Goal: Transaction & Acquisition: Purchase product/service

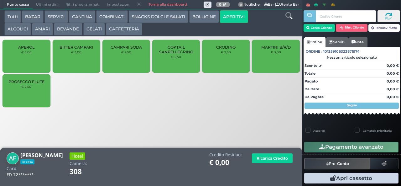
click at [42, 97] on div "PROSECCO FLUTE € 2,50" at bounding box center [27, 90] width 48 height 33
click at [41, 98] on div "PROSECCO FLUTE € 2,50" at bounding box center [27, 90] width 48 height 33
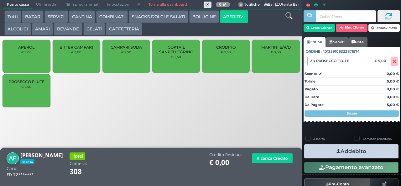
click at [377, 151] on button "Addebito" at bounding box center [351, 151] width 94 height 14
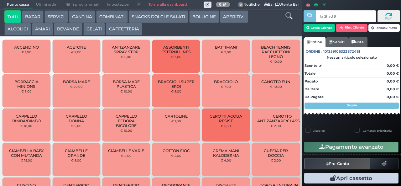
type input "fa 2f ad 9a"
click at [0, 0] on div at bounding box center [0, 0] width 0 height 0
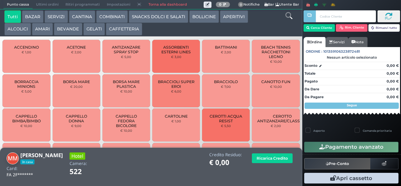
click at [22, 29] on button "ALCOLICI" at bounding box center [17, 29] width 27 height 13
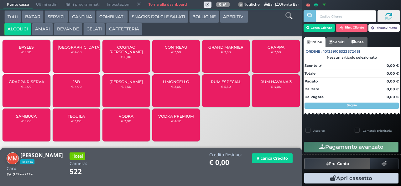
click at [183, 96] on div "LIMONCELLO € 3,00" at bounding box center [176, 90] width 48 height 33
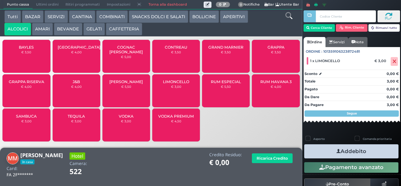
click at [380, 155] on button "Addebito" at bounding box center [351, 151] width 94 height 14
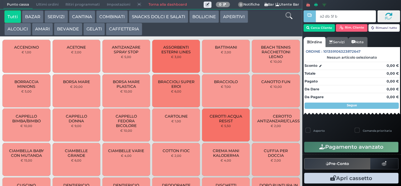
type input "a2 db 5f bb"
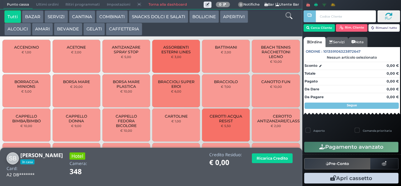
click at [91, 29] on button "GELATI" at bounding box center [94, 29] width 22 height 13
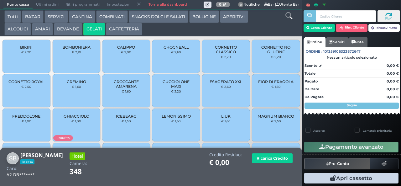
click at [261, 84] on span "FIOR DI FRAGOLA" at bounding box center [275, 81] width 35 height 5
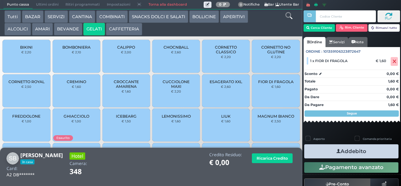
click at [320, 152] on button "Addebito" at bounding box center [351, 151] width 94 height 14
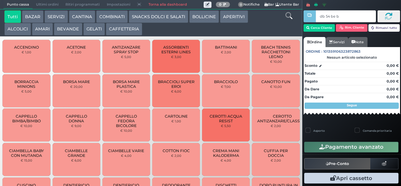
type input "db 54 be b9"
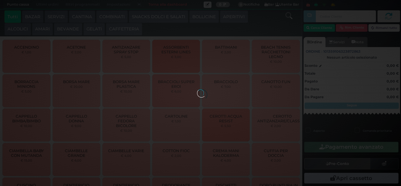
click at [93, 31] on button "GELATI" at bounding box center [94, 29] width 22 height 13
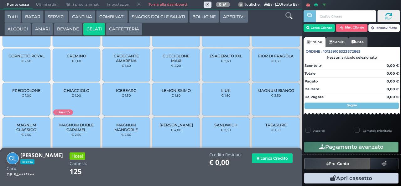
scroll to position [42, 0]
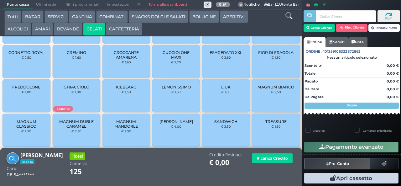
click at [79, 55] on span "CREMINO" at bounding box center [76, 52] width 19 height 5
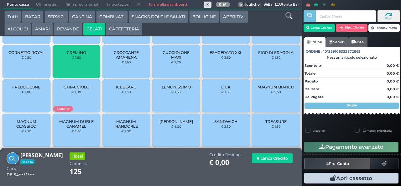
click at [119, 59] on span "CROCCANTE AMARENA" at bounding box center [126, 54] width 37 height 9
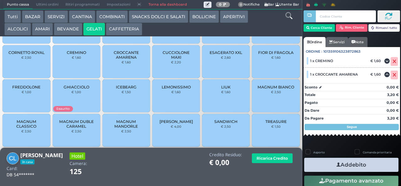
click at [373, 164] on button "Addebito" at bounding box center [351, 164] width 94 height 14
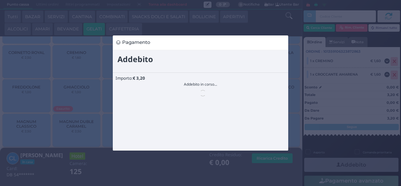
scroll to position [0, 0]
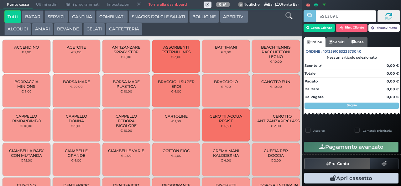
type input "e5 b3 b9 b9"
click at [92, 31] on button "GELATI" at bounding box center [94, 29] width 22 height 13
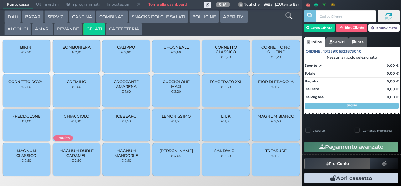
click at [0, 0] on div at bounding box center [0, 0] width 0 height 0
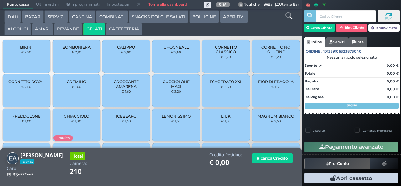
click at [64, 25] on button "BEVANDE" at bounding box center [68, 29] width 28 height 13
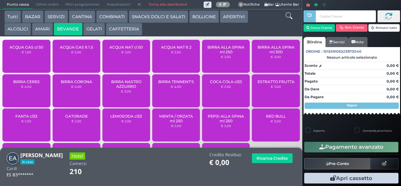
click at [181, 49] on span "ACQUA NAT lt 2" at bounding box center [176, 47] width 30 height 5
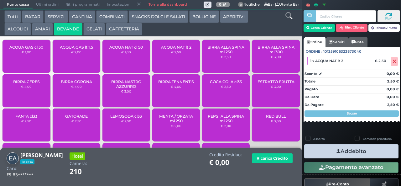
click at [374, 152] on button "Addebito" at bounding box center [351, 151] width 94 height 14
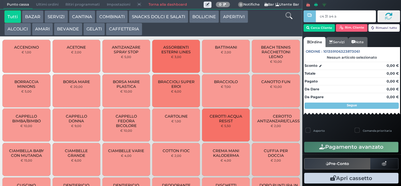
type input "c4 31 a4 af"
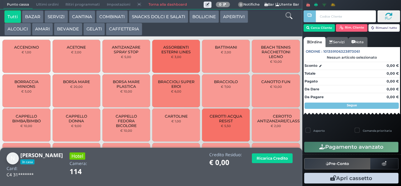
click at [118, 17] on button "COMBINATI" at bounding box center [112, 16] width 32 height 13
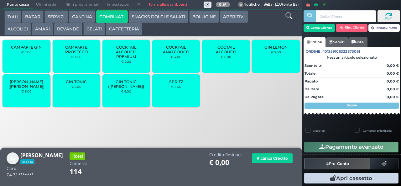
click at [87, 96] on div "GIN TONIC € 7,00" at bounding box center [77, 90] width 48 height 33
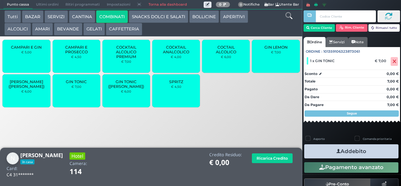
click at [345, 166] on button "Pagamento avanzato" at bounding box center [351, 167] width 94 height 11
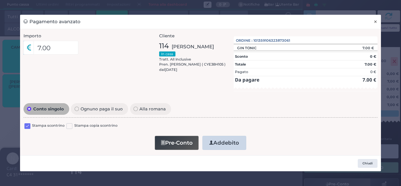
click at [376, 23] on span "×" at bounding box center [375, 21] width 4 height 7
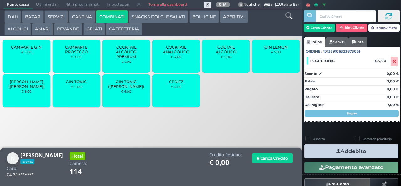
click at [370, 154] on button "Addebito" at bounding box center [351, 151] width 94 height 14
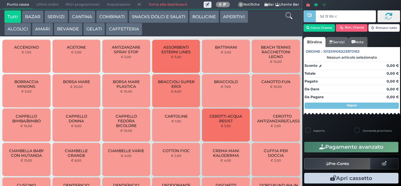
type input "5d 5f 6b c3"
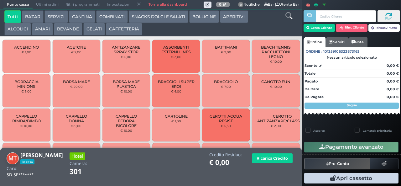
click at [102, 17] on button "COMBINATI" at bounding box center [112, 16] width 32 height 13
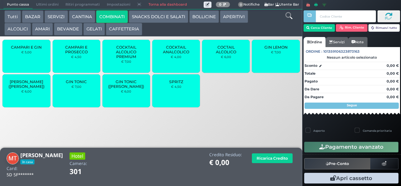
click at [75, 88] on small "€ 7,00" at bounding box center [76, 87] width 10 height 4
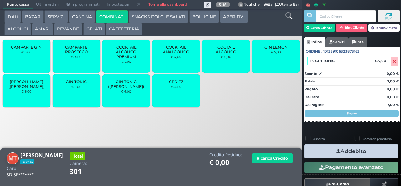
click at [75, 88] on small "€ 7,00" at bounding box center [76, 87] width 10 height 4
click at [326, 150] on button "Addebito" at bounding box center [351, 151] width 94 height 14
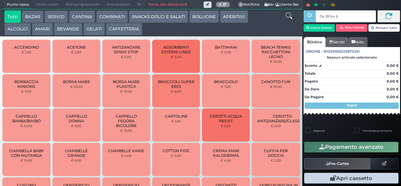
type input "0a 28 be b9"
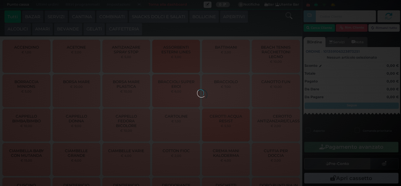
click at [197, 89] on div at bounding box center [200, 92] width 7 height 7
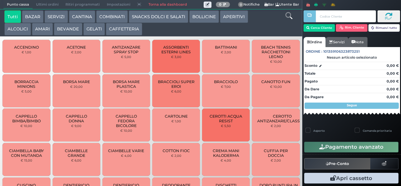
click at [70, 29] on button "BEVANDE" at bounding box center [68, 29] width 28 height 13
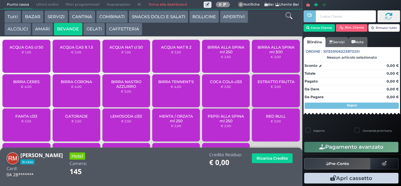
click at [125, 49] on span "ACQUA NAT cl 50" at bounding box center [126, 47] width 34 height 5
click at [123, 49] on span "ACQUA NAT cl 50" at bounding box center [126, 47] width 34 height 5
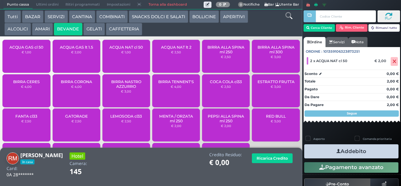
click at [369, 157] on button "Addebito" at bounding box center [351, 151] width 94 height 14
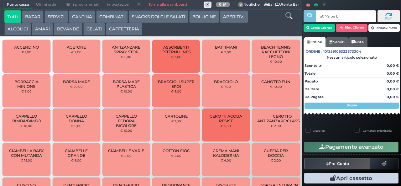
type input "a0 79 be b9"
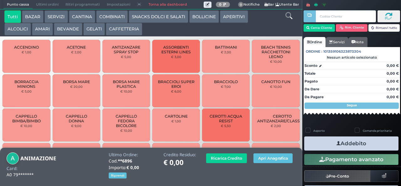
click at [65, 33] on button "BEVANDE" at bounding box center [68, 29] width 28 height 13
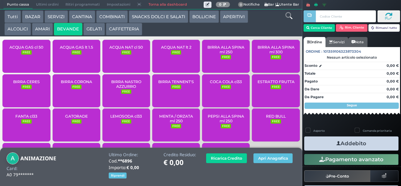
click at [170, 49] on span "ACQUA NAT lt 2" at bounding box center [176, 47] width 30 height 5
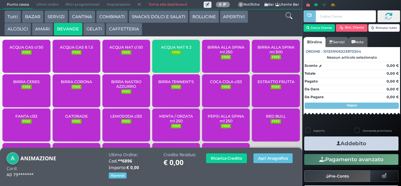
click at [168, 49] on span "ACQUA NAT lt 2" at bounding box center [176, 47] width 30 height 5
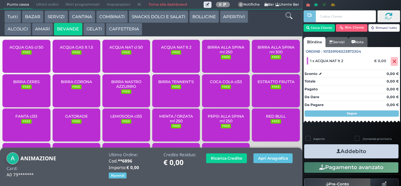
click at [167, 59] on div "ACQUA NAT lt 2 FREE" at bounding box center [176, 56] width 48 height 33
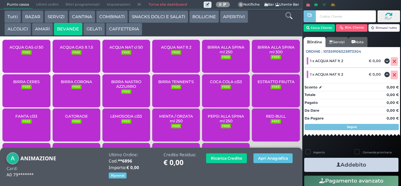
click at [171, 54] on small "FREE" at bounding box center [176, 52] width 10 height 4
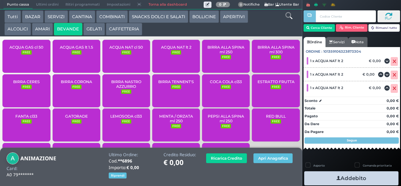
click at [167, 60] on div "ACQUA NAT lt 2 FREE" at bounding box center [176, 56] width 48 height 33
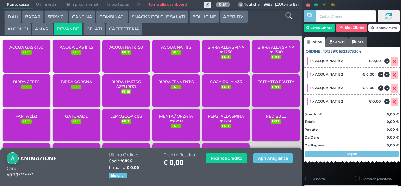
click at [167, 59] on div "ACQUA NAT lt 2 FREE" at bounding box center [176, 56] width 48 height 33
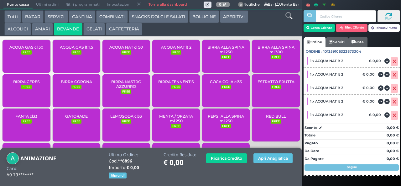
click at [169, 49] on span "ACQUA NAT lt 2" at bounding box center [176, 47] width 30 height 5
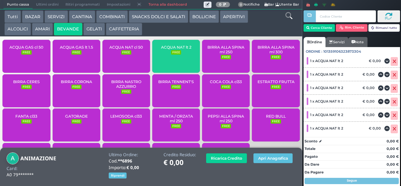
click at [169, 49] on span "ACQUA NAT lt 2" at bounding box center [176, 47] width 30 height 5
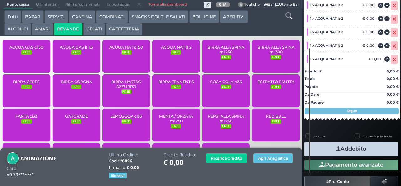
scroll to position [104, 0]
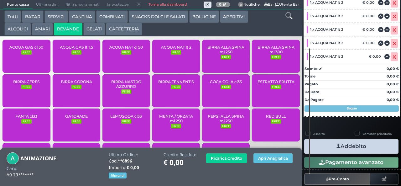
click at [336, 147] on icon "button" at bounding box center [338, 146] width 4 height 7
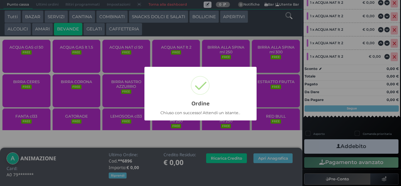
scroll to position [14, 0]
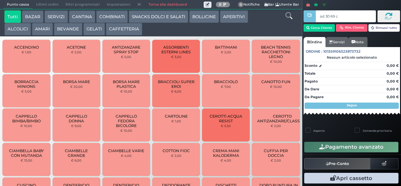
type input "ad 30 69 c3"
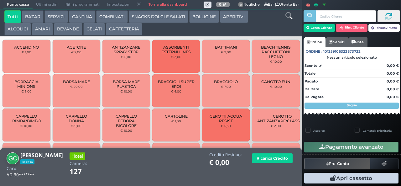
click at [91, 31] on button "GELATI" at bounding box center [94, 29] width 22 height 13
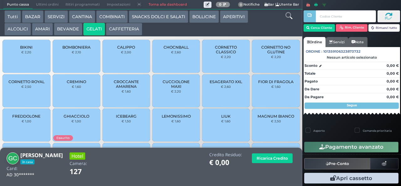
scroll to position [42, 0]
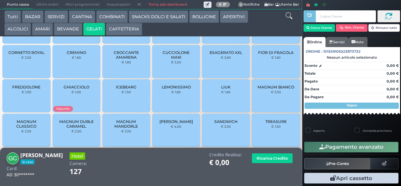
click at [265, 123] on span "TREASURE" at bounding box center [275, 121] width 21 height 5
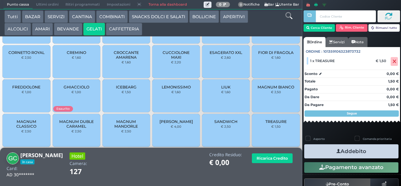
click at [274, 123] on span "TREASURE" at bounding box center [275, 121] width 21 height 5
click at [336, 150] on icon "button" at bounding box center [338, 151] width 4 height 7
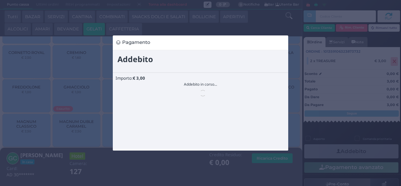
scroll to position [0, 0]
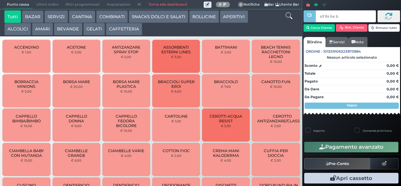
type input "a3 9a be b9"
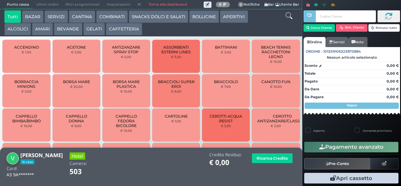
click at [91, 30] on button "GELATI" at bounding box center [94, 29] width 22 height 13
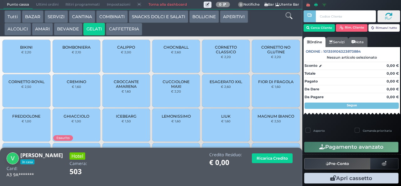
click at [263, 93] on div "FIOR DI FRAGOLA € 1,60" at bounding box center [276, 90] width 48 height 33
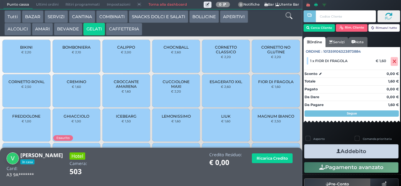
click at [267, 84] on span "FIOR DI FRAGOLA" at bounding box center [275, 81] width 35 height 5
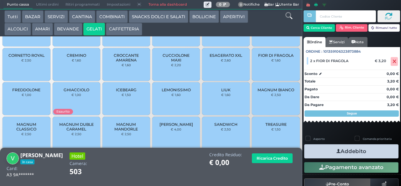
scroll to position [42, 0]
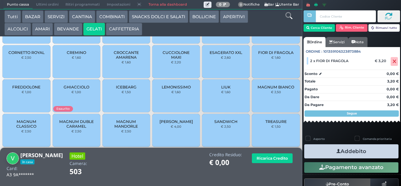
click at [121, 128] on span "MAGNUM MANDORLE" at bounding box center [126, 123] width 37 height 9
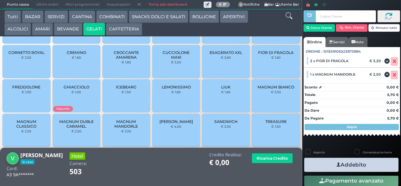
click at [320, 165] on button "Addebito" at bounding box center [351, 164] width 94 height 14
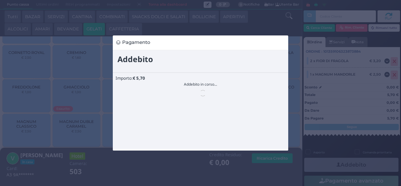
scroll to position [0, 0]
